Goal: Information Seeking & Learning: Find specific page/section

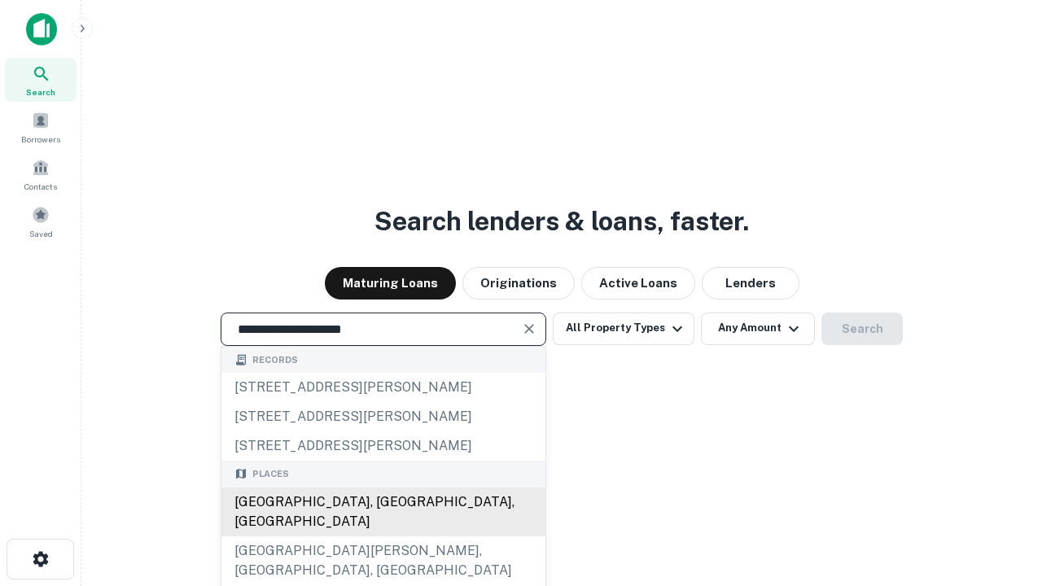
click at [383, 536] on div "[GEOGRAPHIC_DATA], [GEOGRAPHIC_DATA], [GEOGRAPHIC_DATA]" at bounding box center [383, 512] width 324 height 49
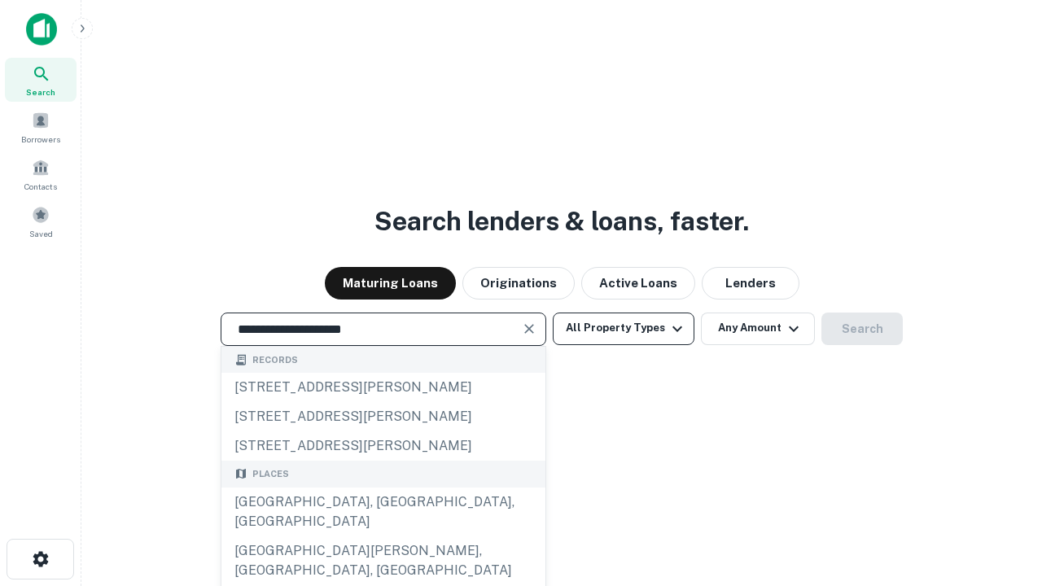
type input "**********"
click at [624, 328] on button "All Property Types" at bounding box center [624, 329] width 142 height 33
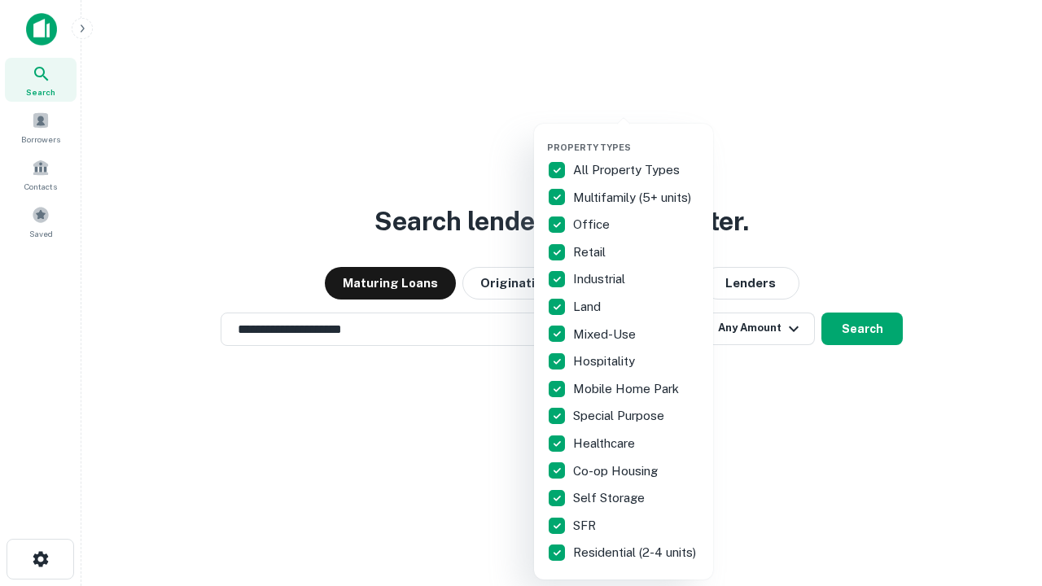
click at [637, 137] on button "button" at bounding box center [636, 137] width 179 height 1
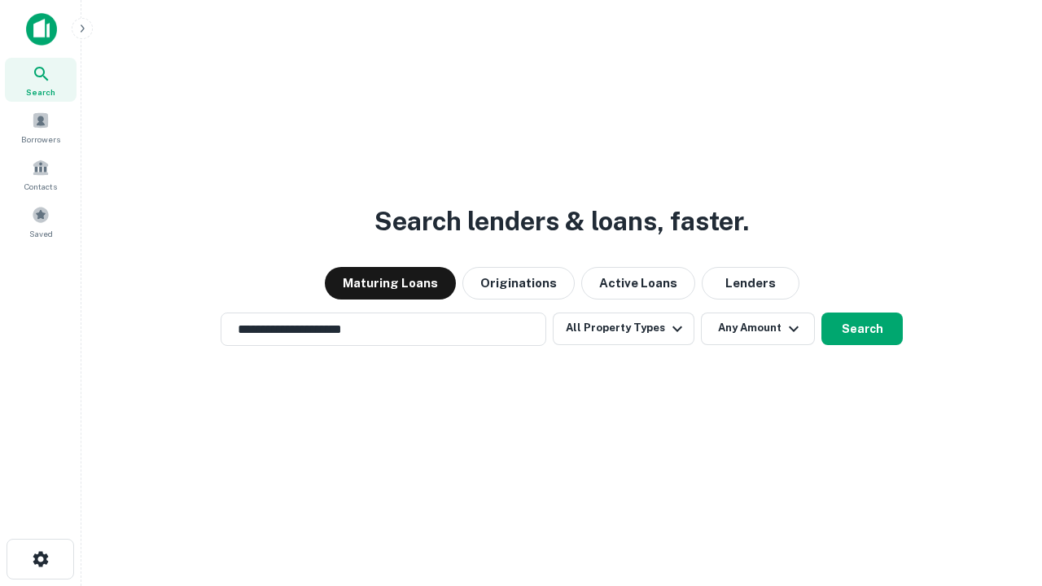
scroll to position [25, 0]
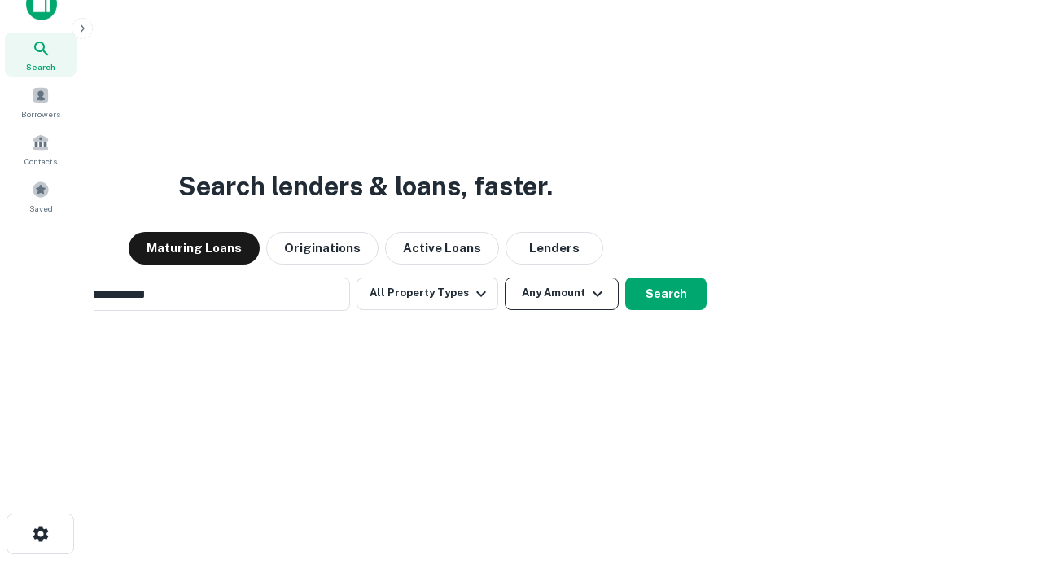
click at [505, 278] on button "Any Amount" at bounding box center [562, 294] width 114 height 33
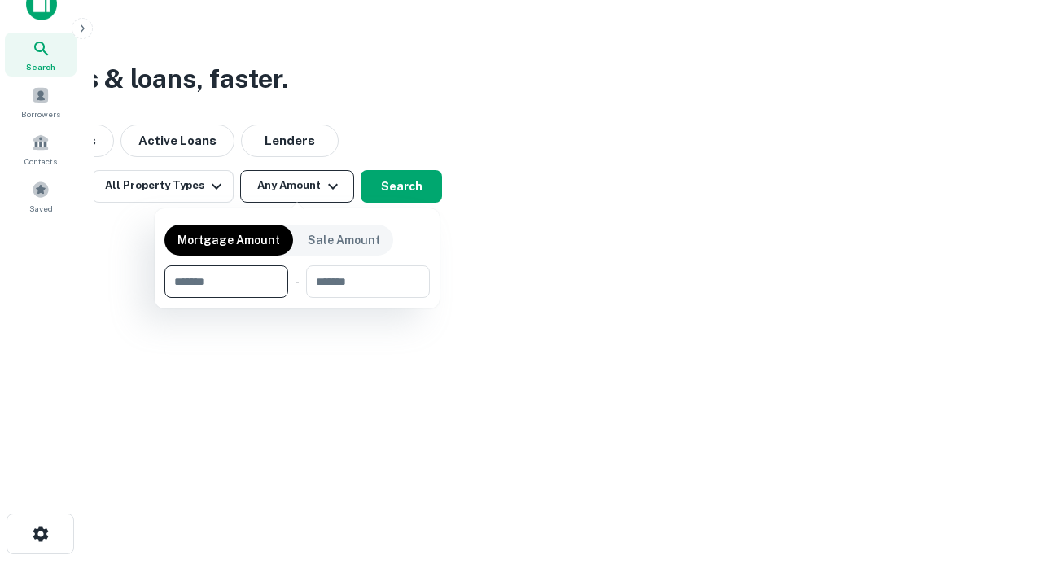
scroll to position [26, 0]
type input "*******"
click at [297, 298] on button "button" at bounding box center [296, 298] width 265 height 1
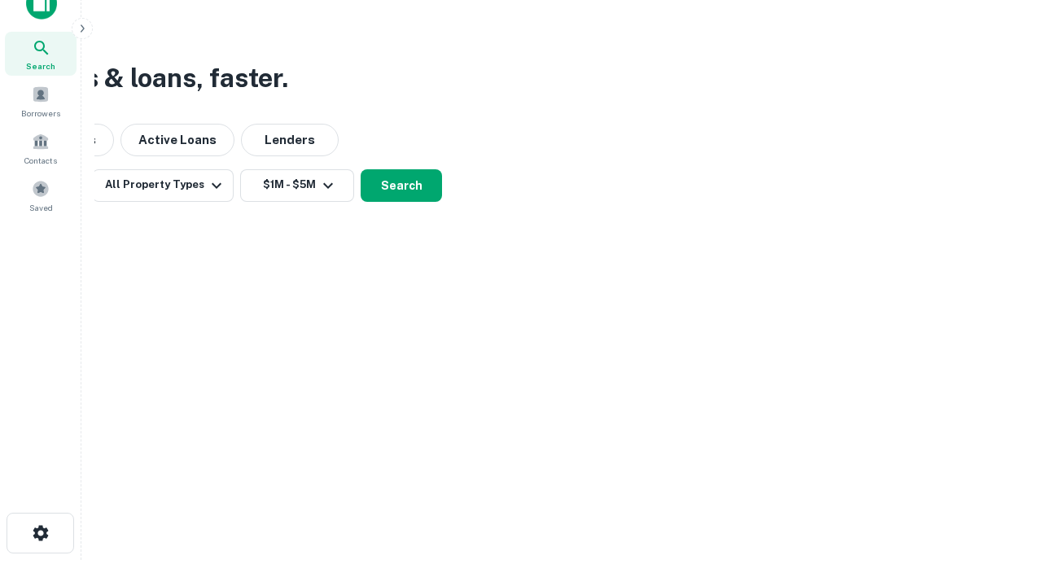
scroll to position [25, 0]
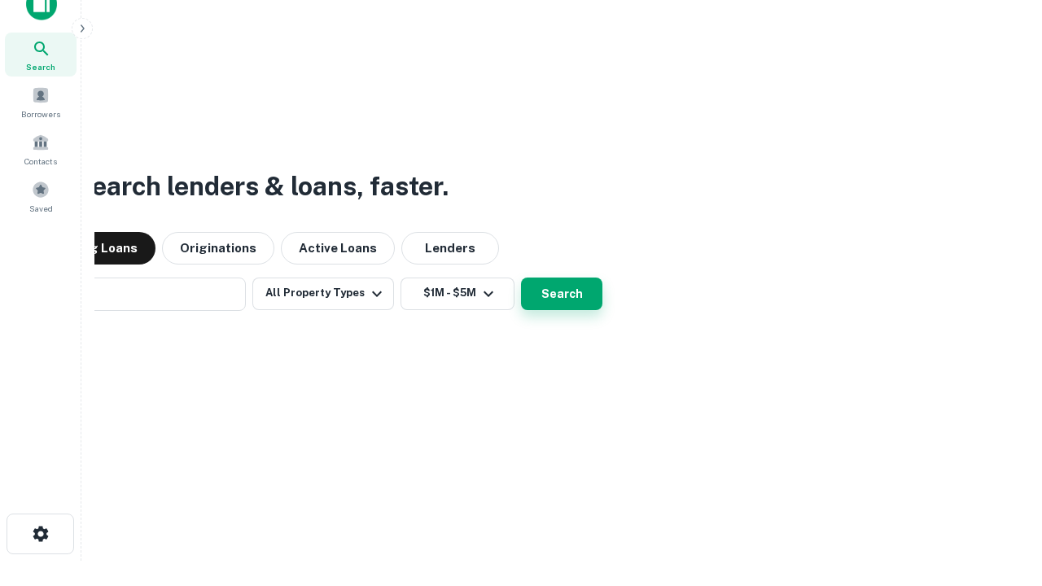
click at [521, 278] on button "Search" at bounding box center [561, 294] width 81 height 33
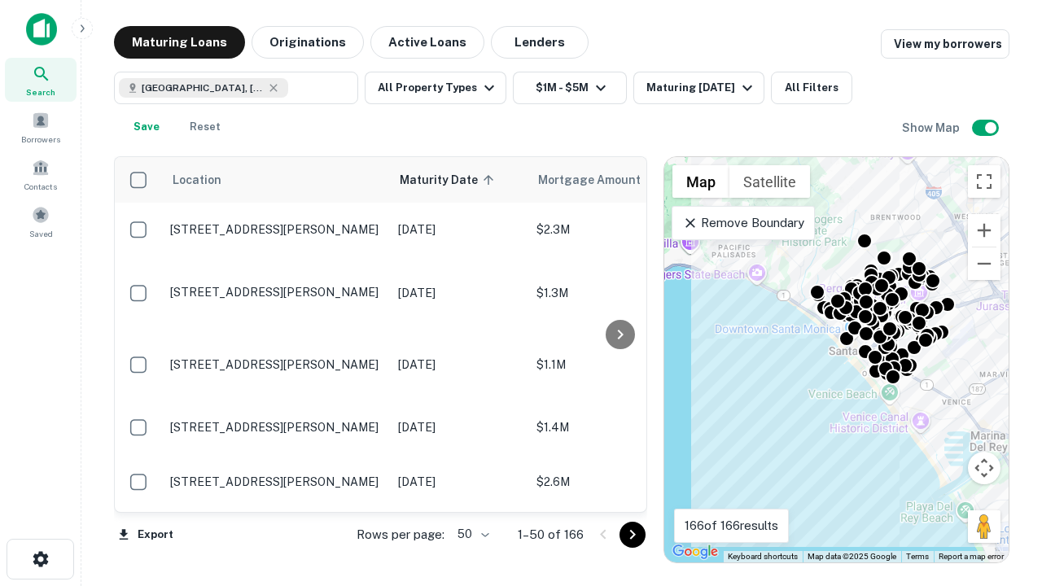
click at [471, 534] on body "Search Borrowers Contacts Saved Maturing Loans Originations Active Loans Lender…" at bounding box center [521, 293] width 1042 height 586
click at [471, 493] on li "25" at bounding box center [471, 493] width 47 height 29
